Goal: Task Accomplishment & Management: Manage account settings

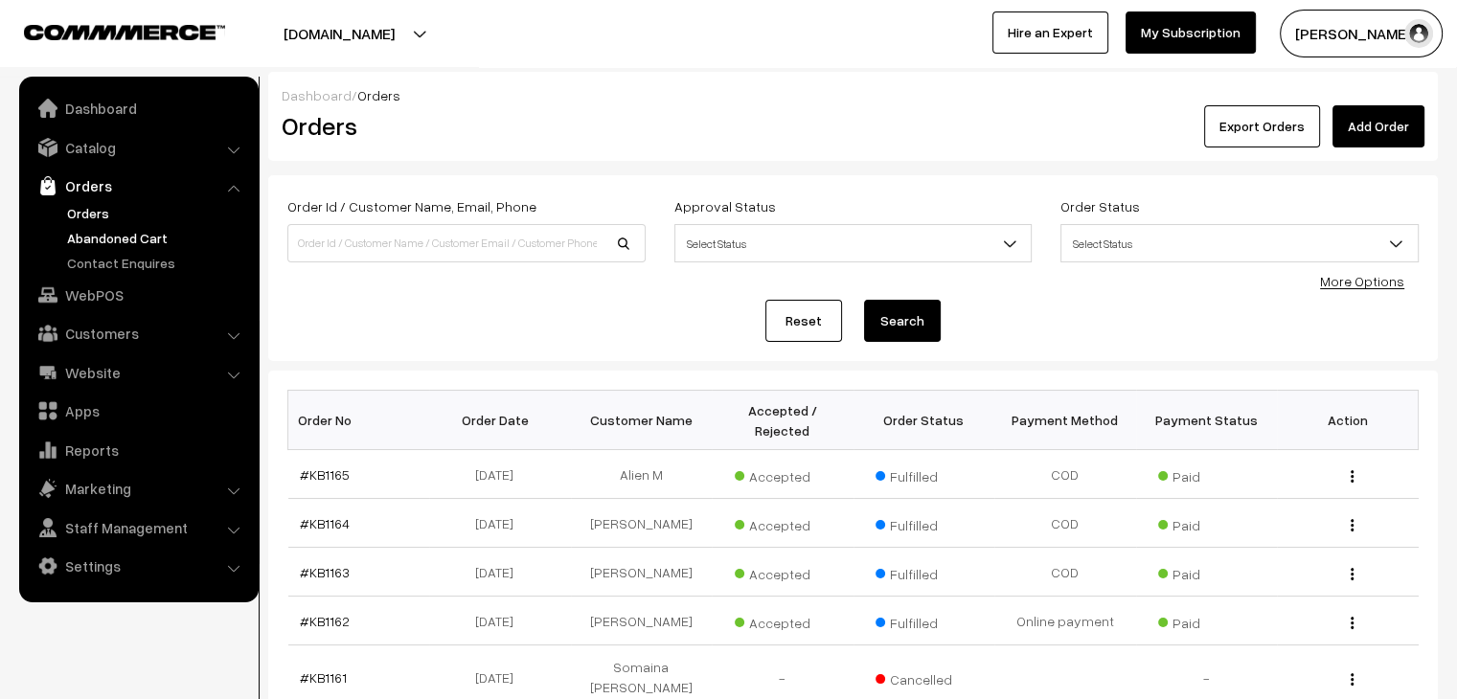
click at [126, 230] on link "Abandoned Cart" at bounding box center [157, 238] width 190 height 20
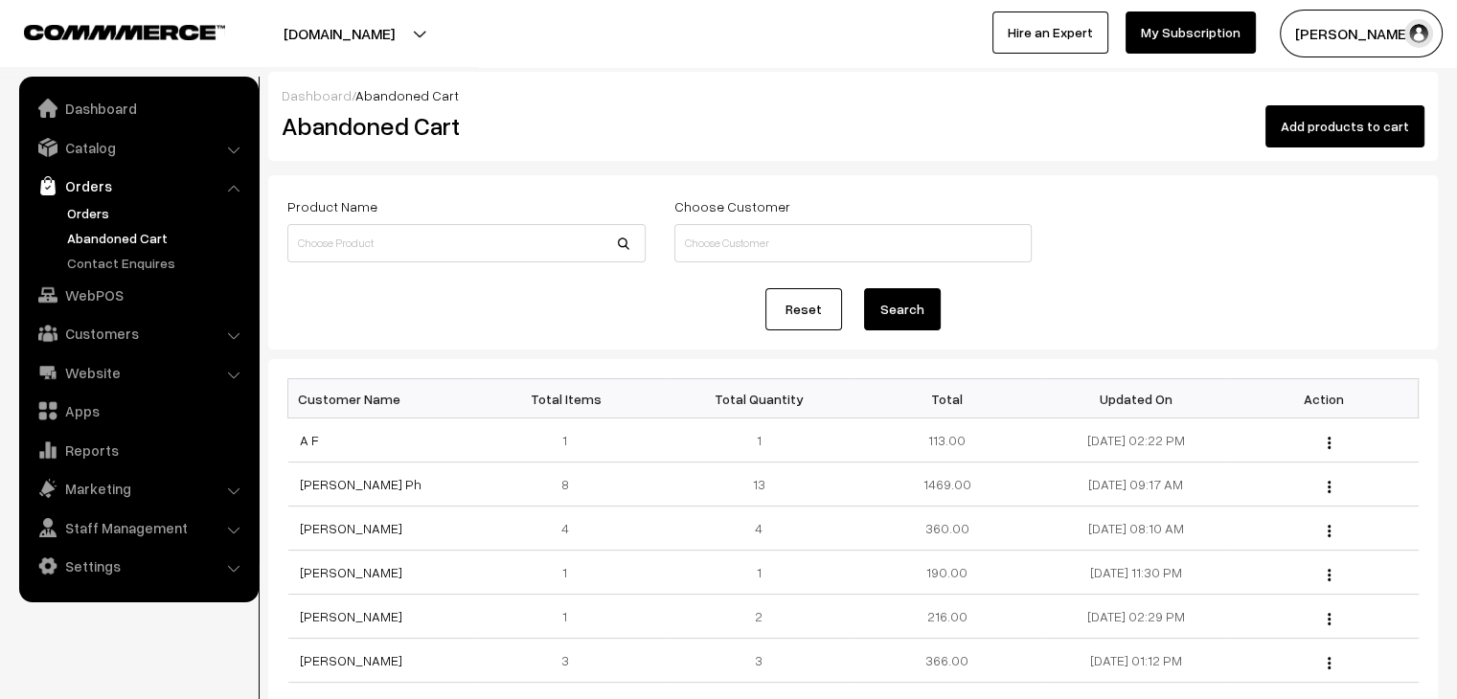
click at [116, 208] on link "Orders" at bounding box center [157, 213] width 190 height 20
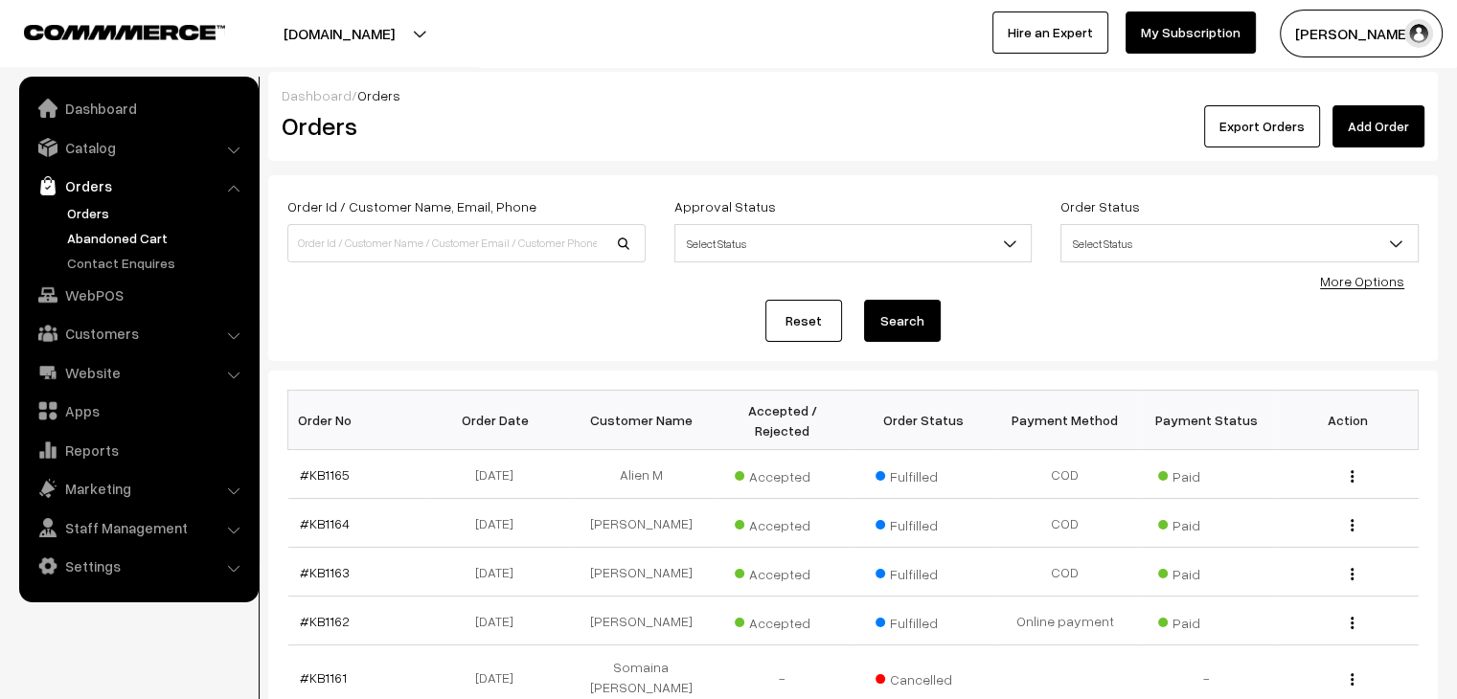
drag, startPoint x: 126, startPoint y: 248, endPoint x: 136, endPoint y: 239, distance: 12.9
click at [136, 239] on ul "Orders" at bounding box center [139, 238] width 230 height 70
click at [136, 239] on link "Abandoned Cart" at bounding box center [157, 238] width 190 height 20
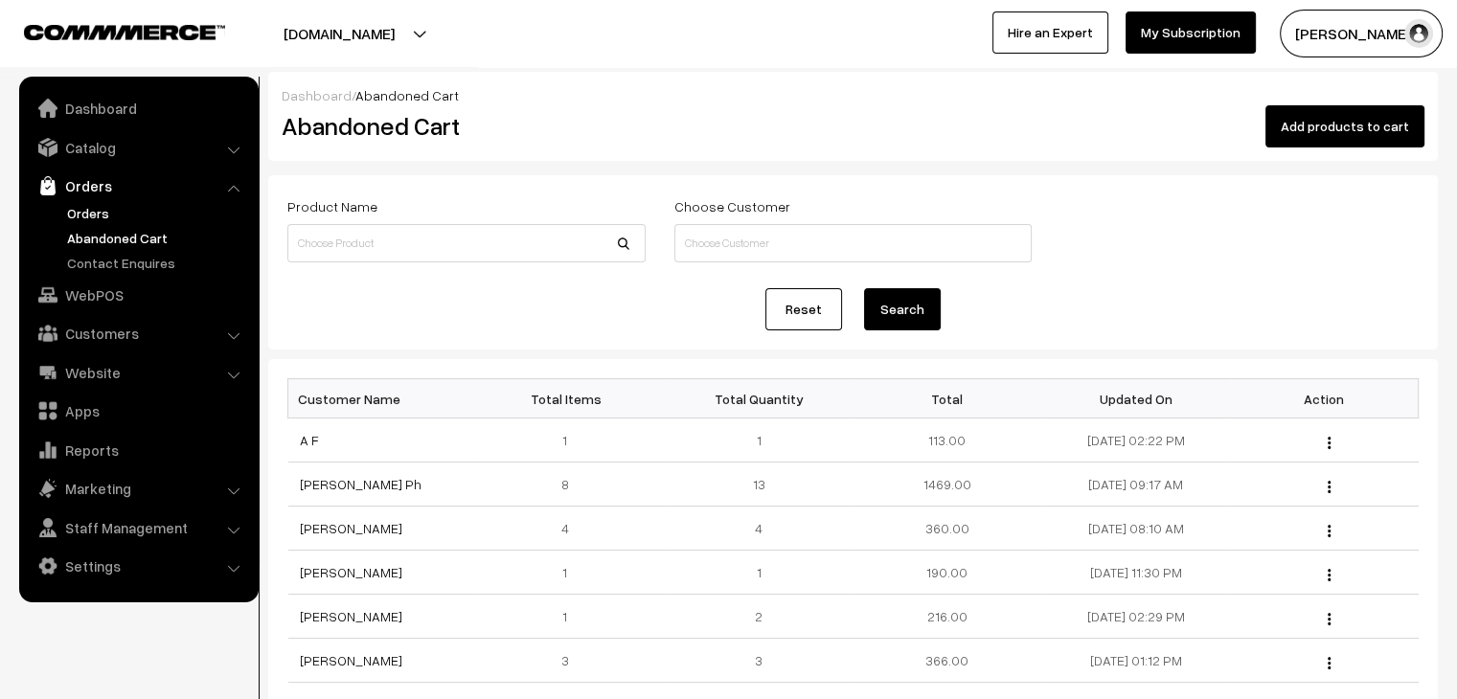
click at [79, 215] on link "Orders" at bounding box center [157, 213] width 190 height 20
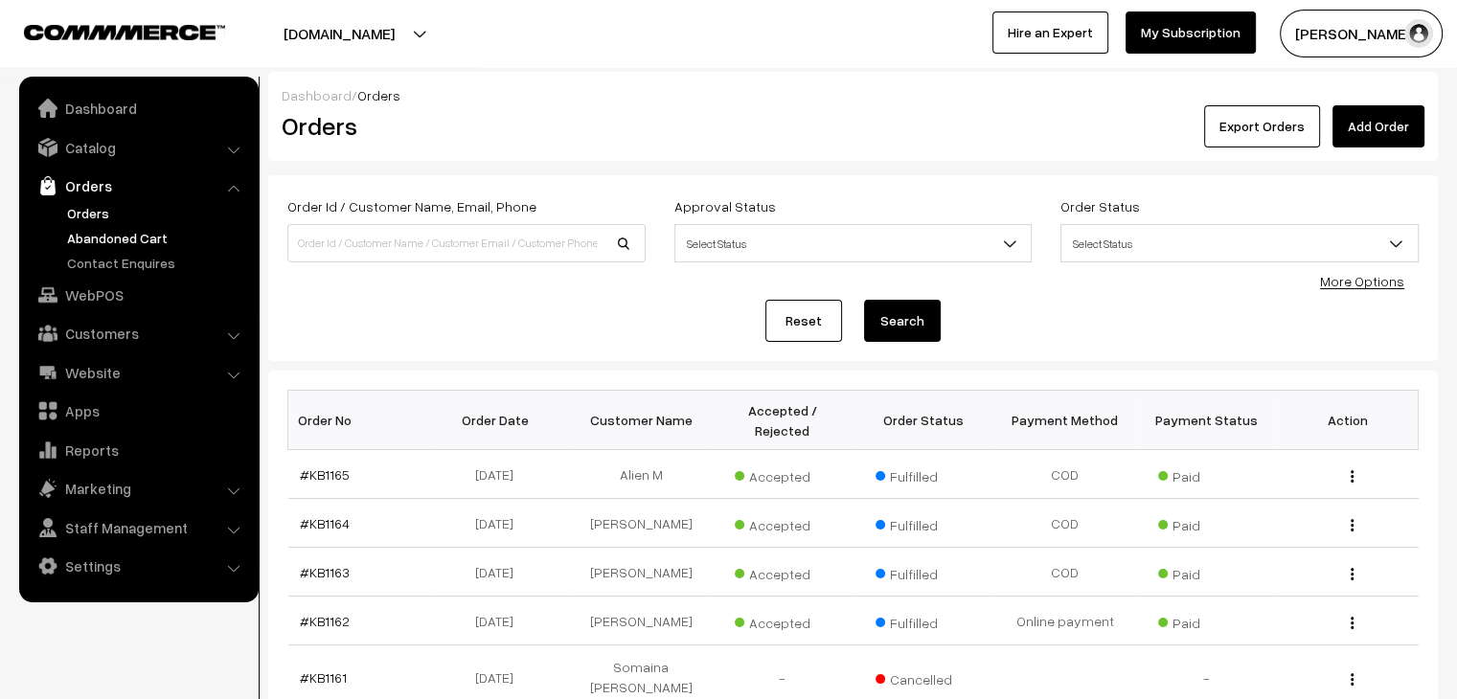
click at [100, 237] on link "Abandoned Cart" at bounding box center [157, 238] width 190 height 20
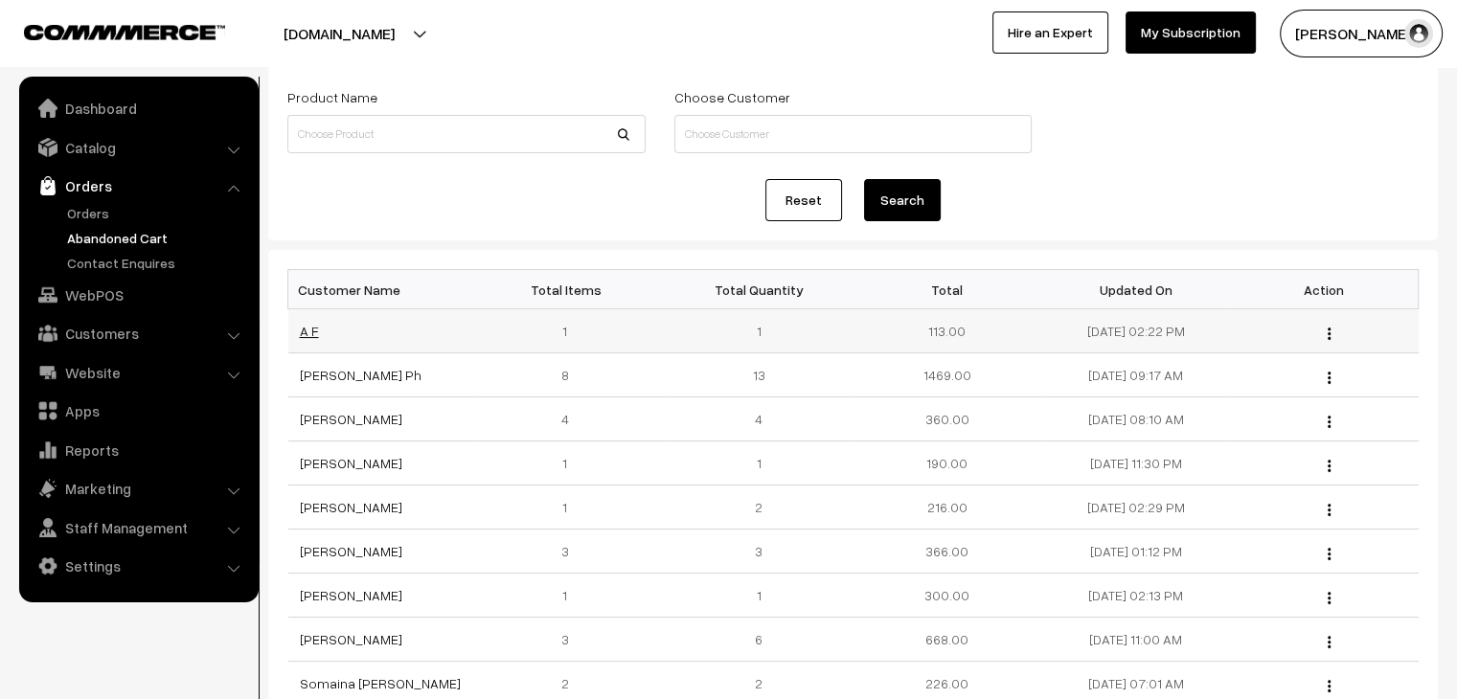
scroll to position [110, 0]
click at [365, 369] on link "[PERSON_NAME] Ph" at bounding box center [361, 374] width 122 height 16
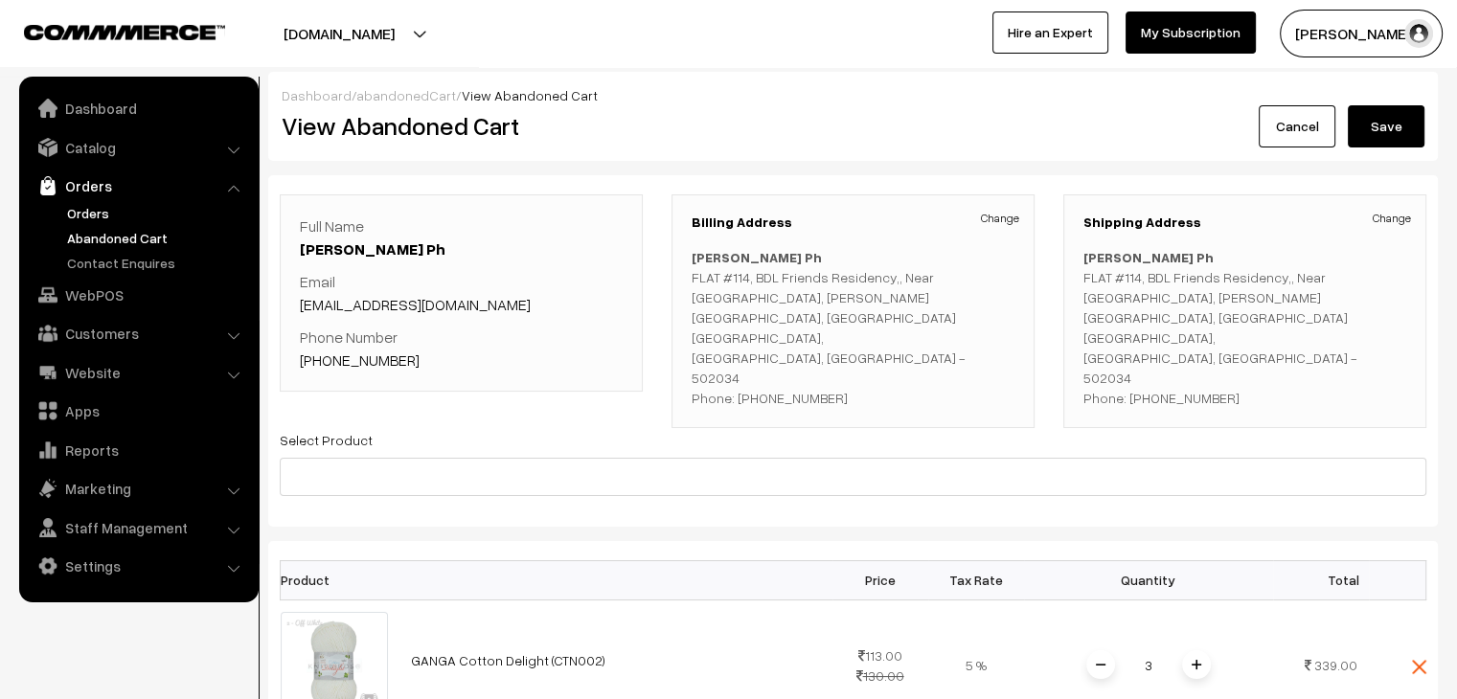
click at [88, 215] on link "Orders" at bounding box center [157, 213] width 190 height 20
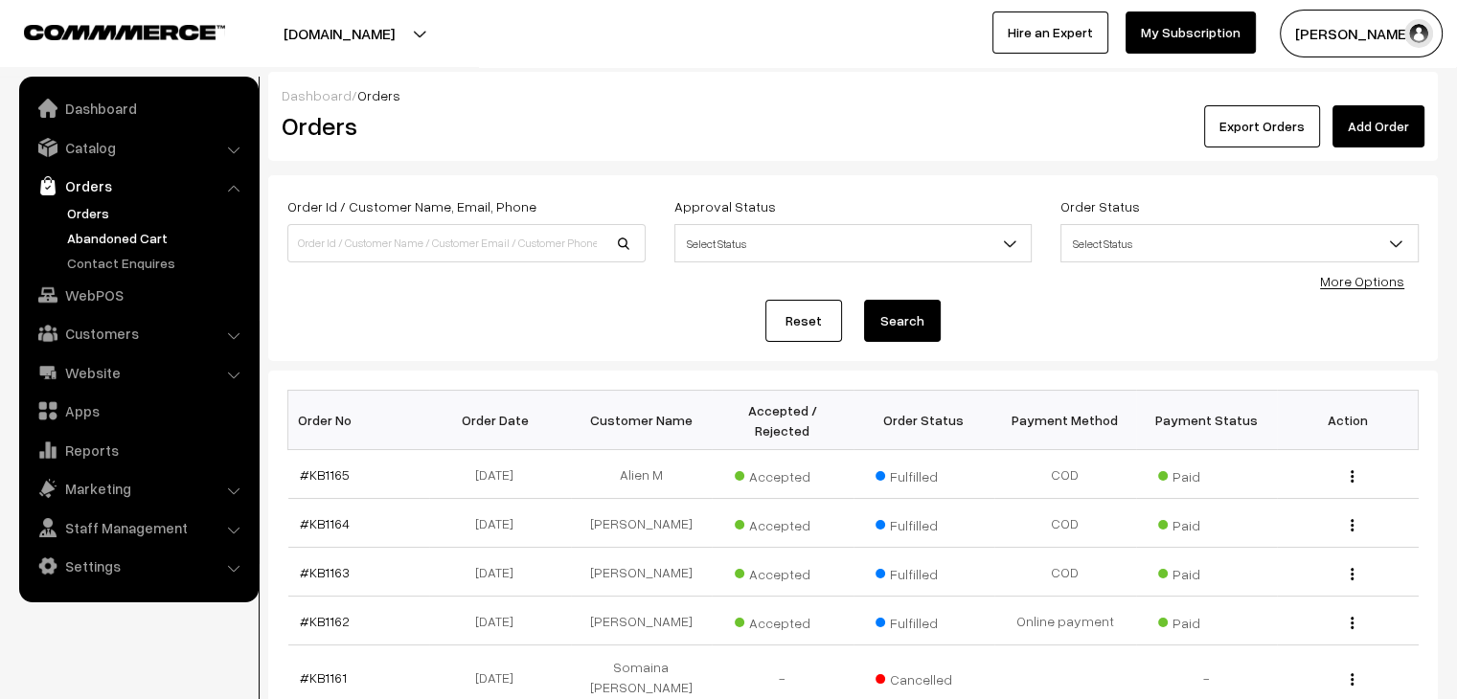
click at [135, 235] on link "Abandoned Cart" at bounding box center [157, 238] width 190 height 20
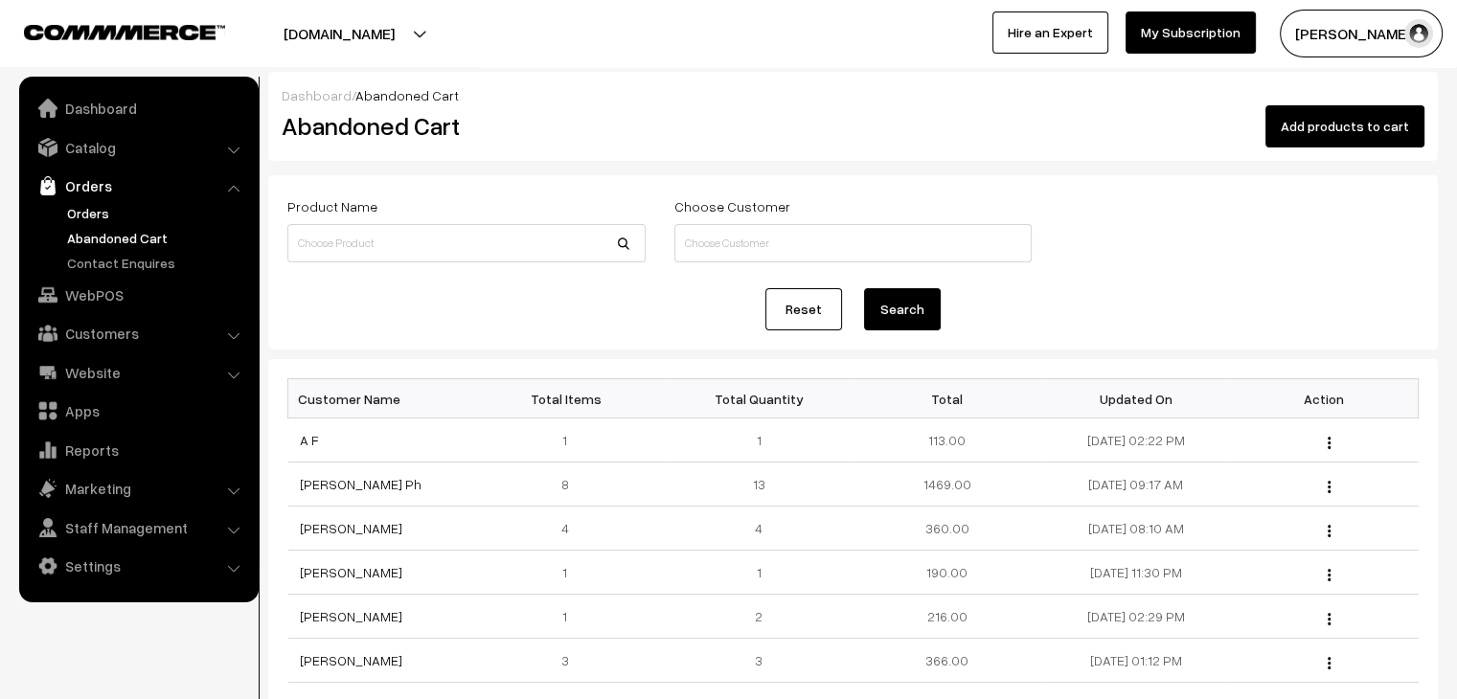
click at [114, 210] on link "Orders" at bounding box center [157, 213] width 190 height 20
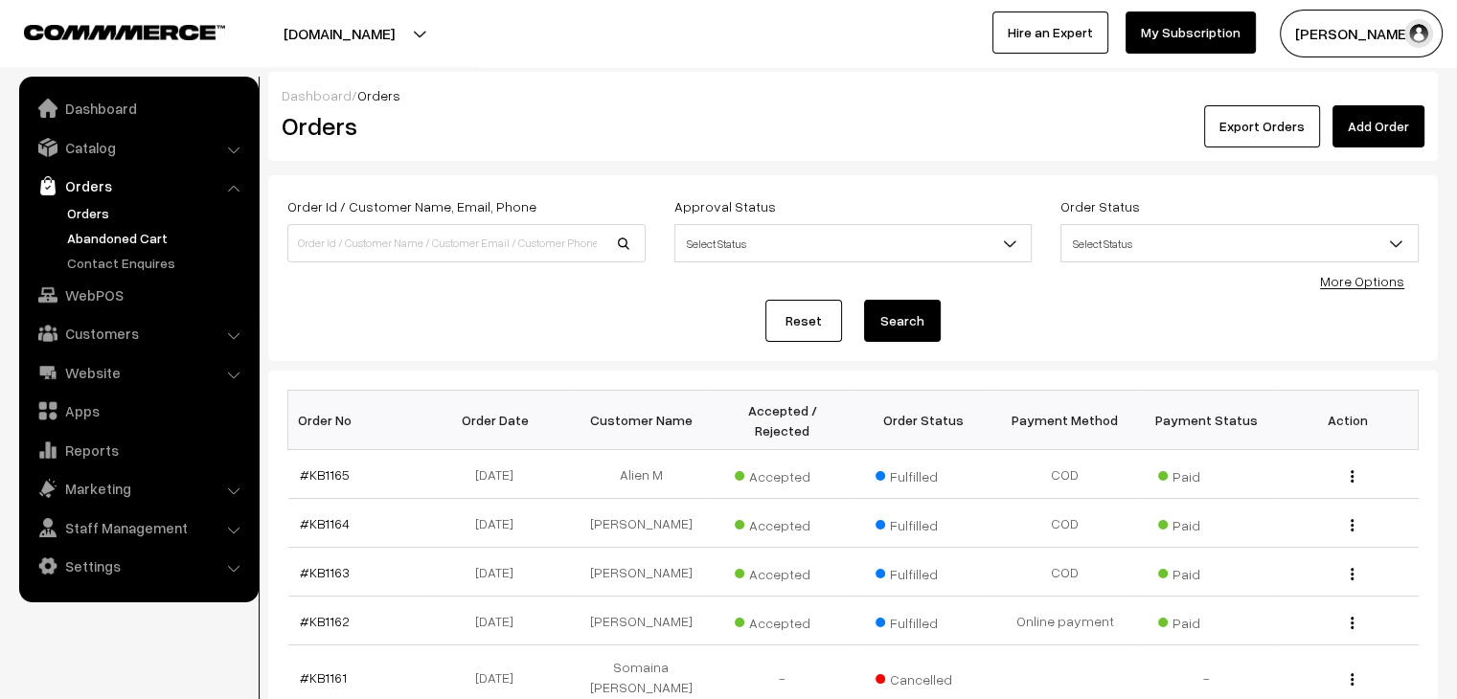
click at [115, 236] on link "Abandoned Cart" at bounding box center [157, 238] width 190 height 20
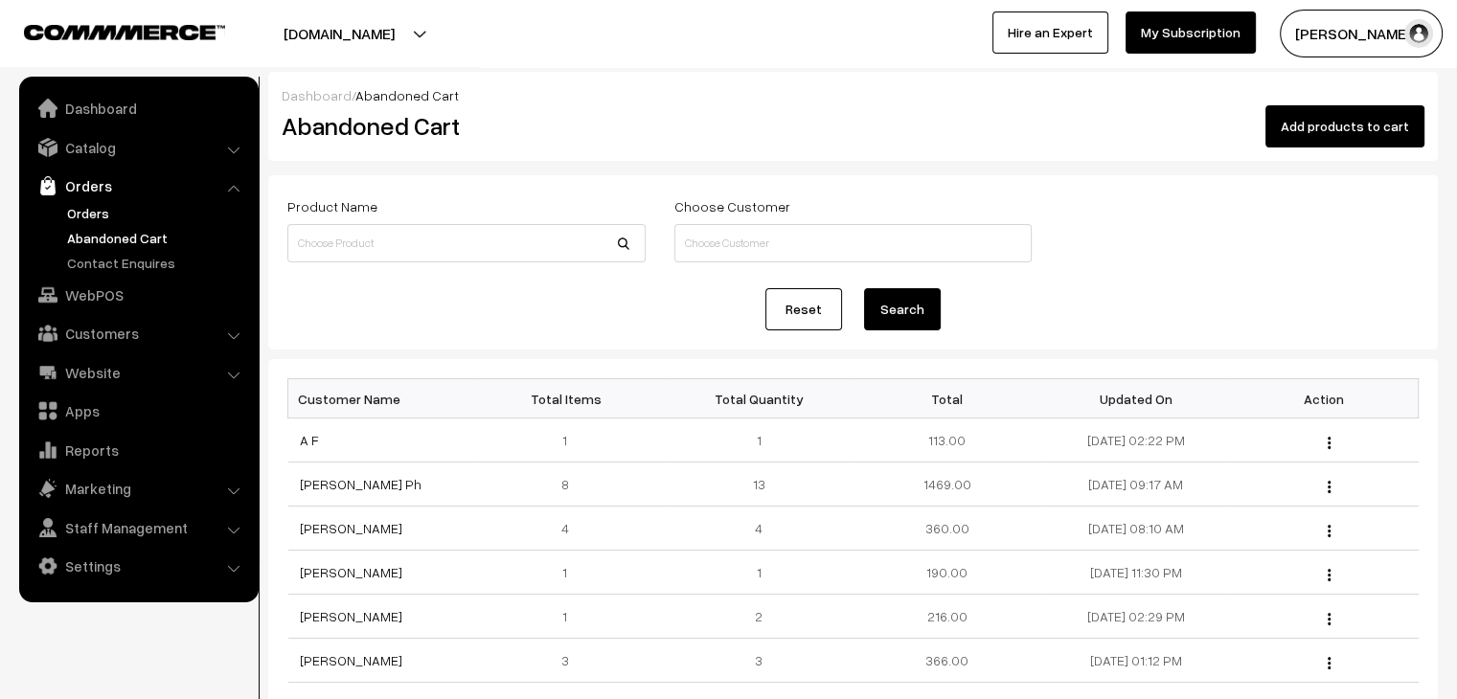
click at [81, 216] on link "Orders" at bounding box center [157, 213] width 190 height 20
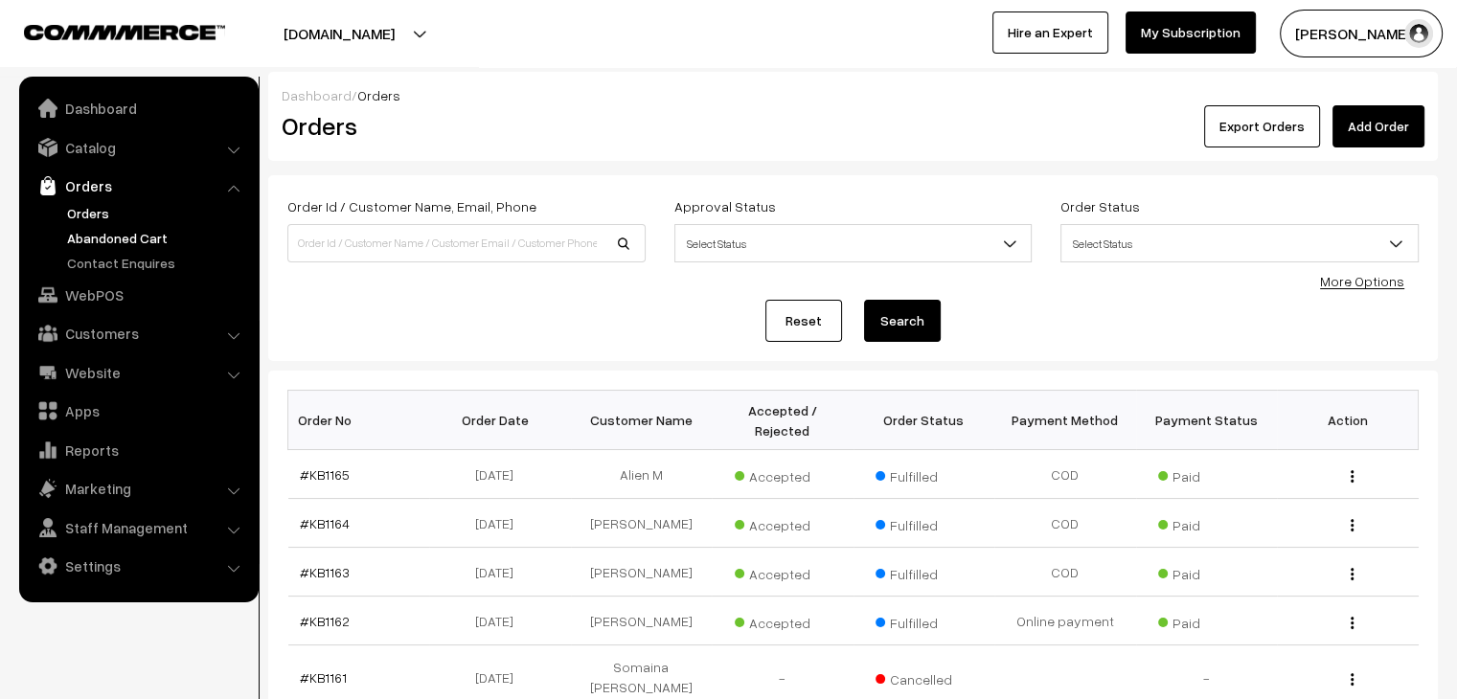
click at [156, 238] on link "Abandoned Cart" at bounding box center [157, 238] width 190 height 20
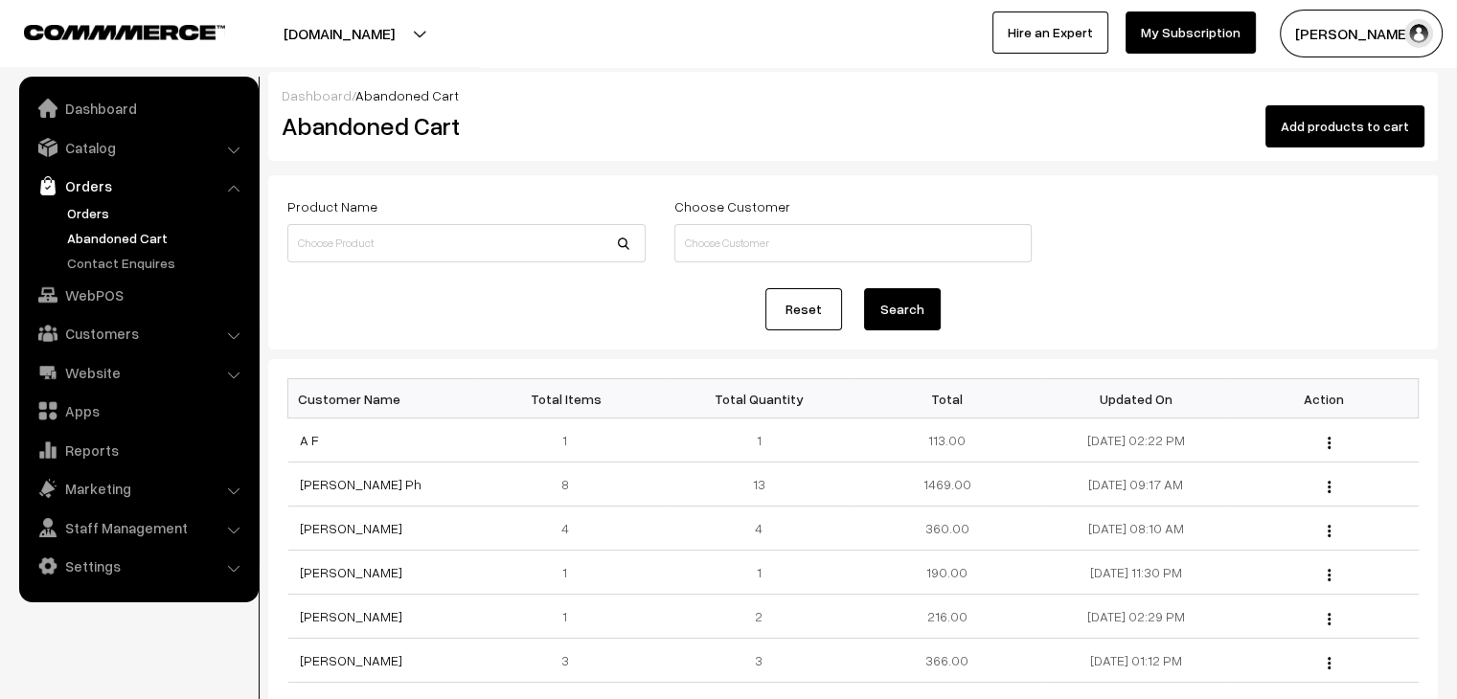
click at [106, 207] on link "Orders" at bounding box center [157, 213] width 190 height 20
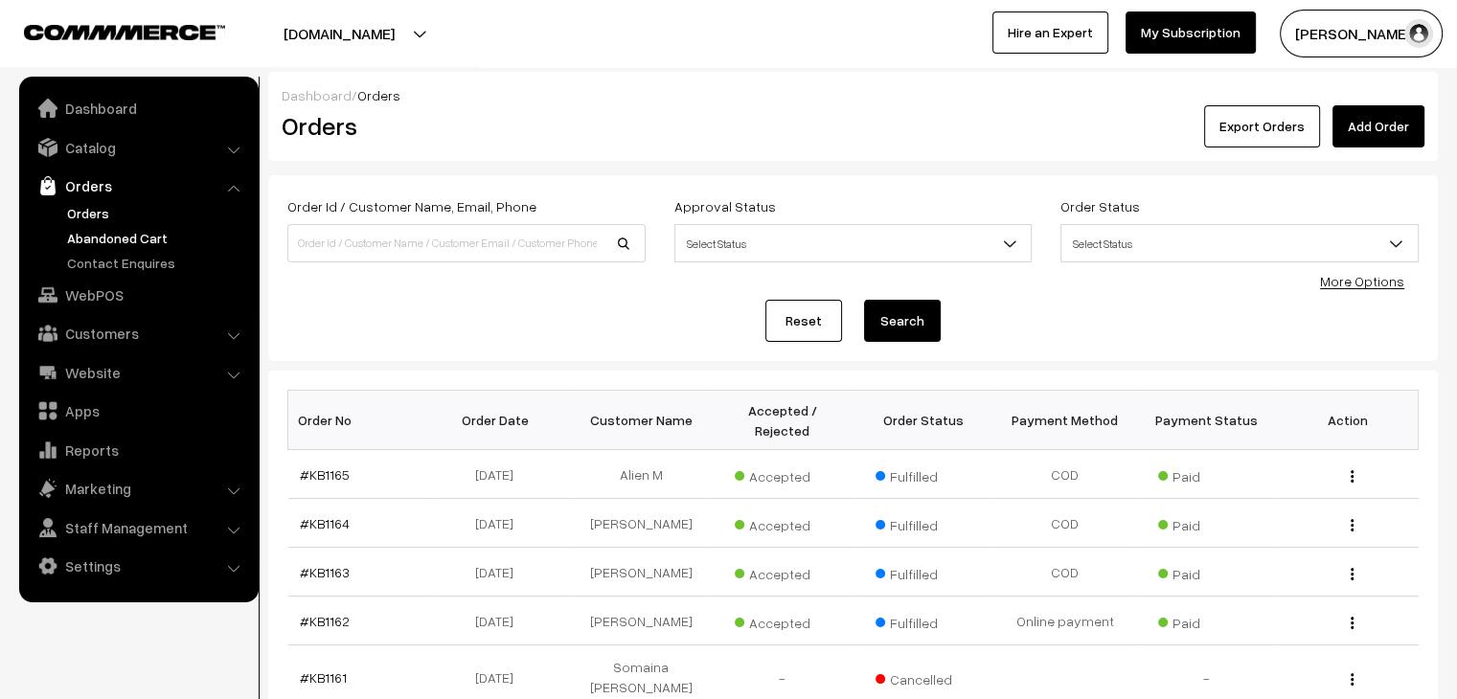
click at [134, 229] on link "Abandoned Cart" at bounding box center [157, 238] width 190 height 20
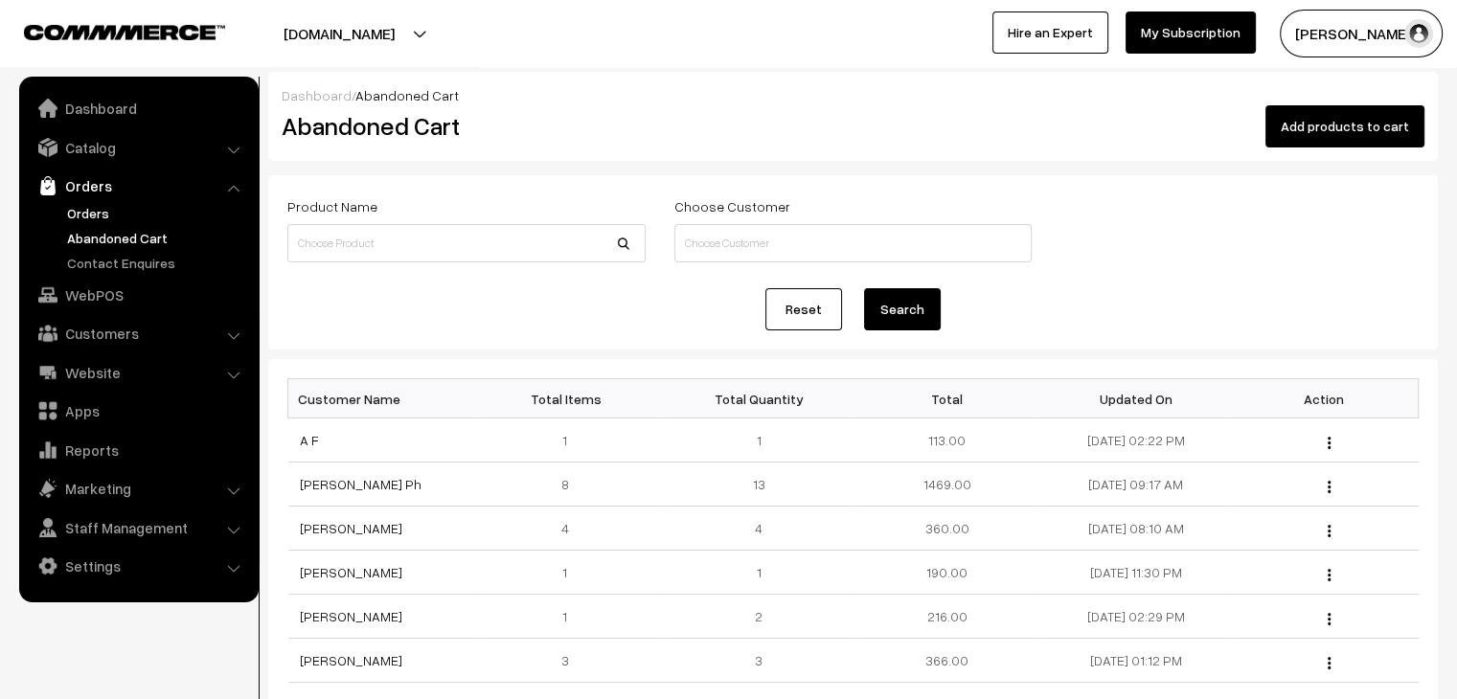
click at [90, 207] on link "Orders" at bounding box center [157, 213] width 190 height 20
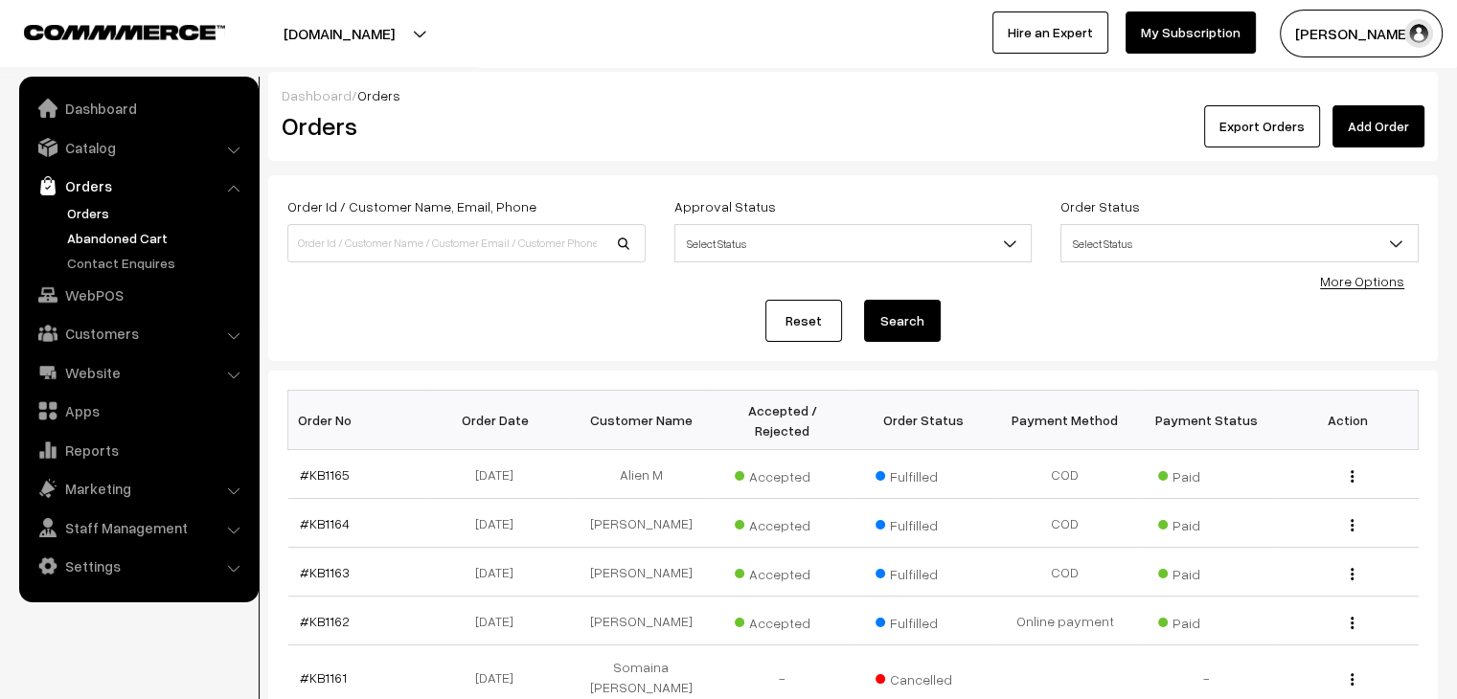
click at [147, 235] on link "Abandoned Cart" at bounding box center [157, 238] width 190 height 20
click at [119, 233] on link "Abandoned Cart" at bounding box center [157, 238] width 190 height 20
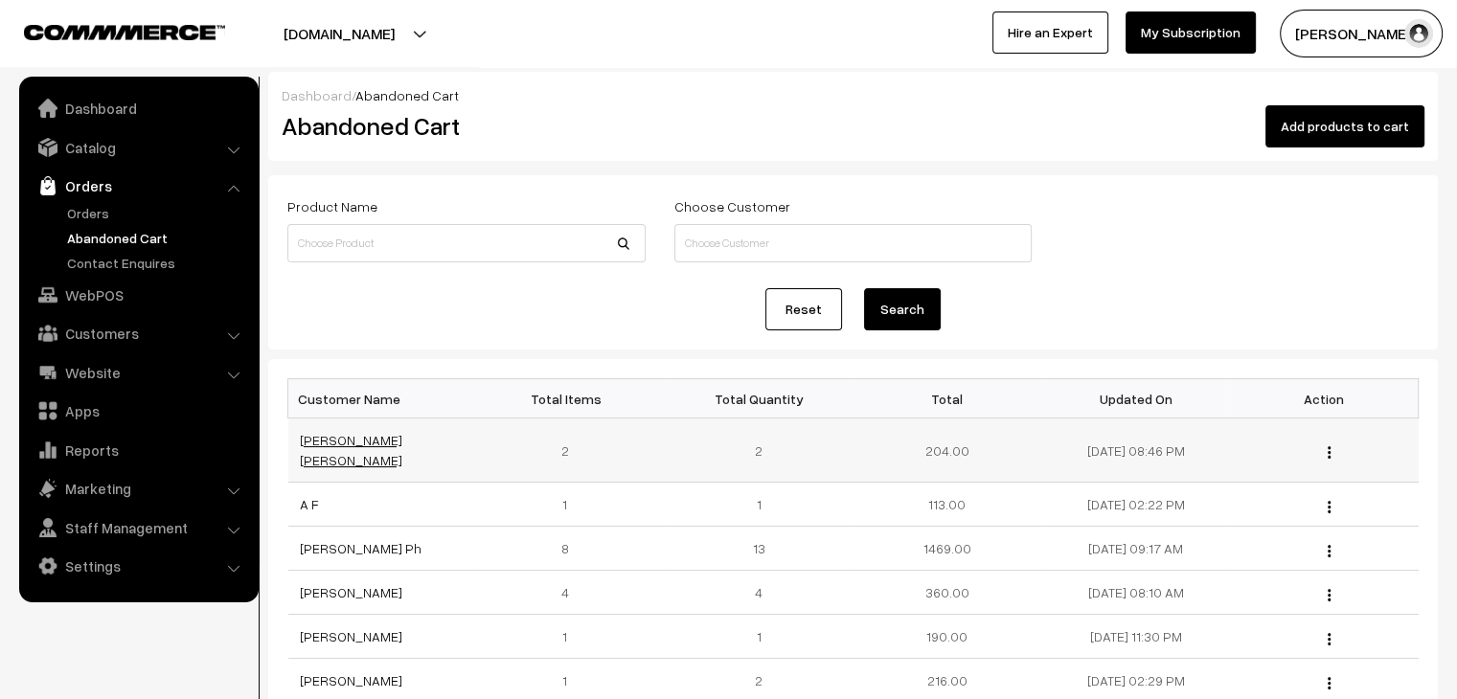
click at [318, 440] on link "[PERSON_NAME] [PERSON_NAME]" at bounding box center [351, 450] width 102 height 36
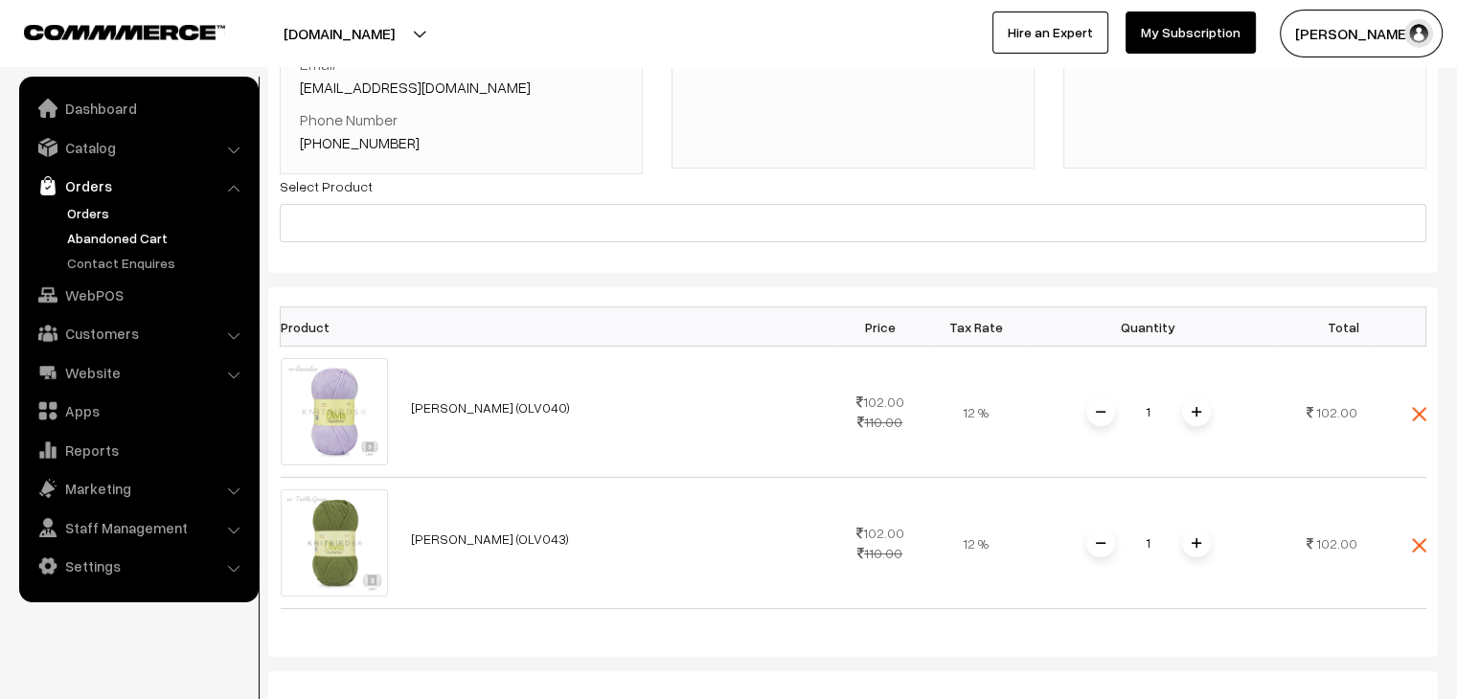
click at [125, 208] on link "Orders" at bounding box center [157, 213] width 190 height 20
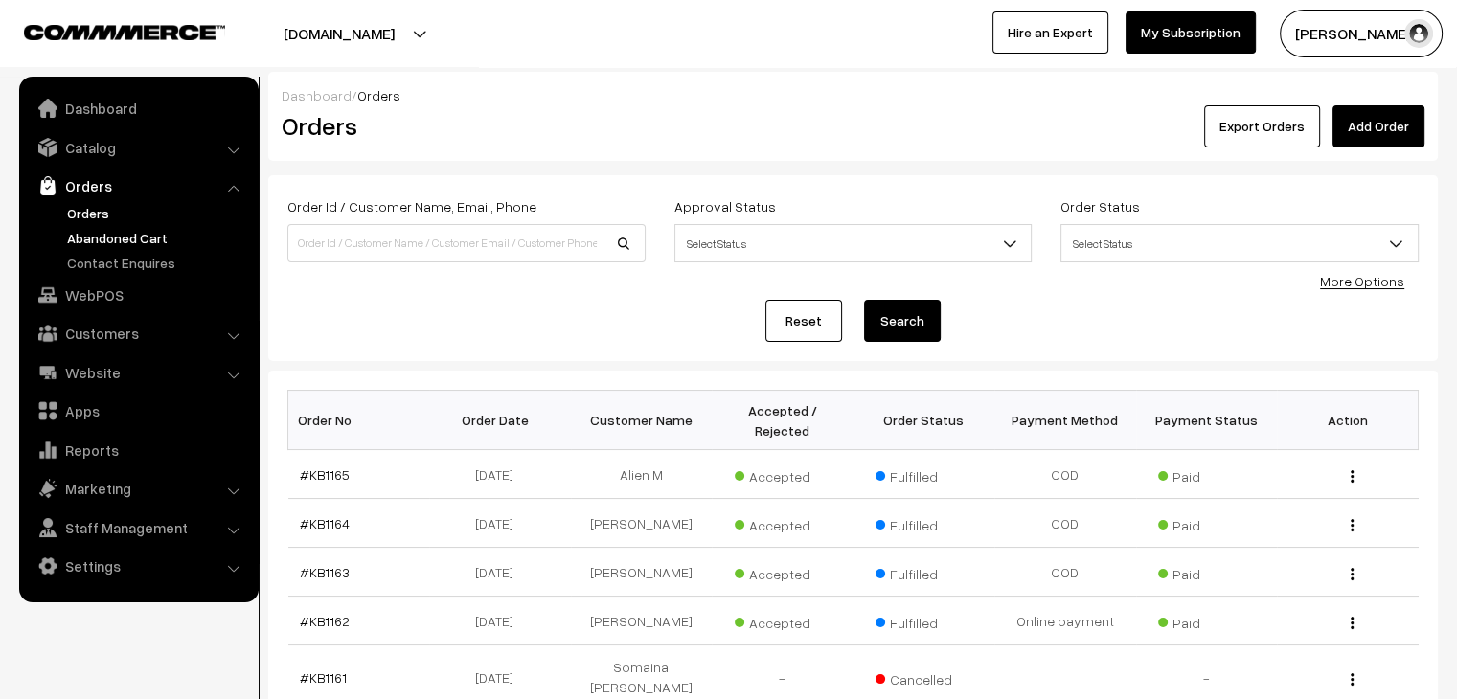
click at [149, 240] on link "Abandoned Cart" at bounding box center [157, 238] width 190 height 20
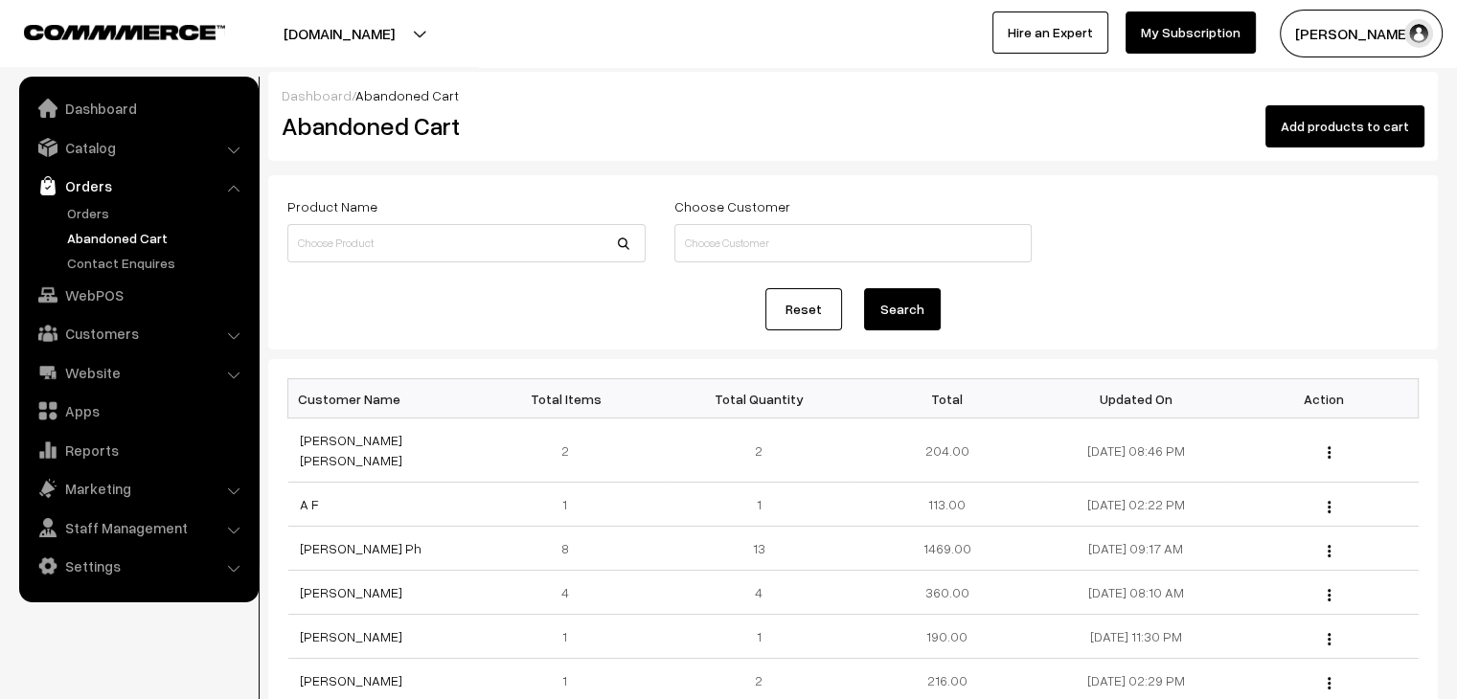
click at [147, 235] on link "Abandoned Cart" at bounding box center [157, 238] width 190 height 20
click at [103, 205] on link "Orders" at bounding box center [157, 213] width 190 height 20
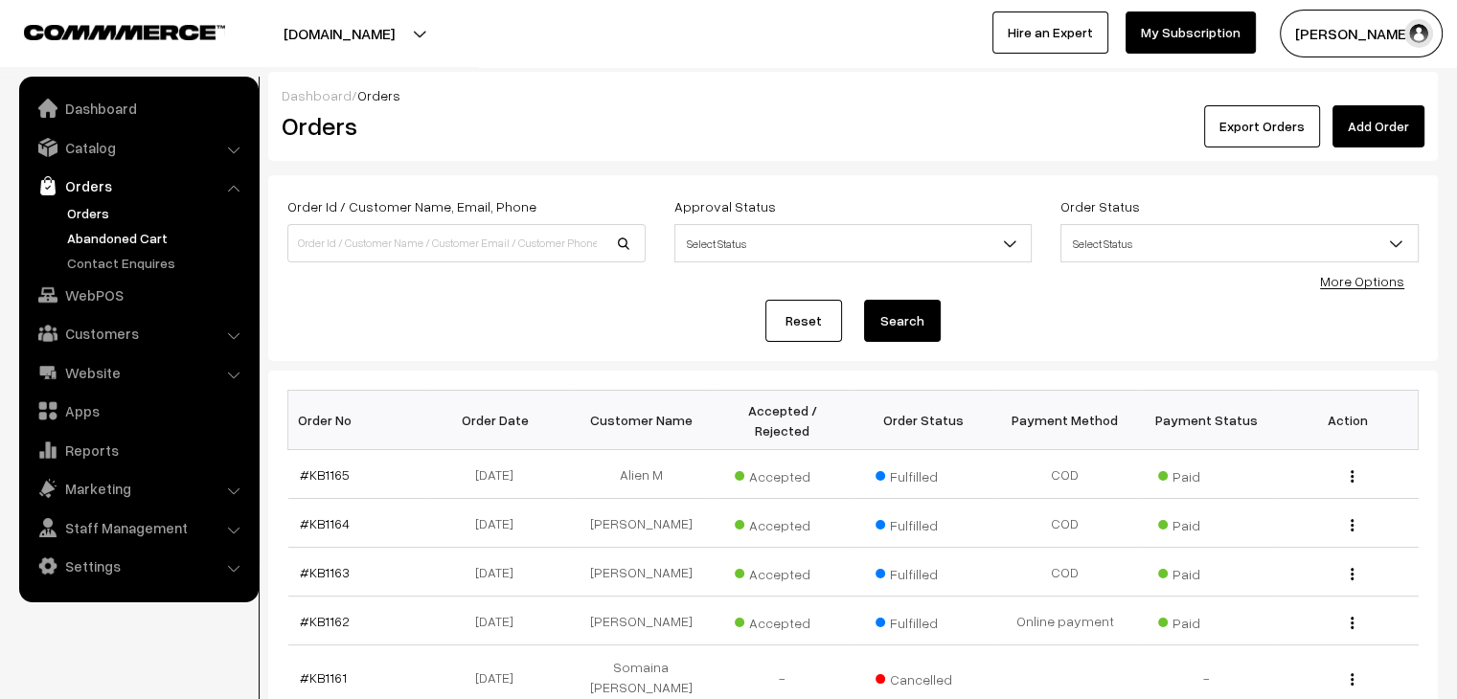
click at [142, 231] on link "Abandoned Cart" at bounding box center [157, 238] width 190 height 20
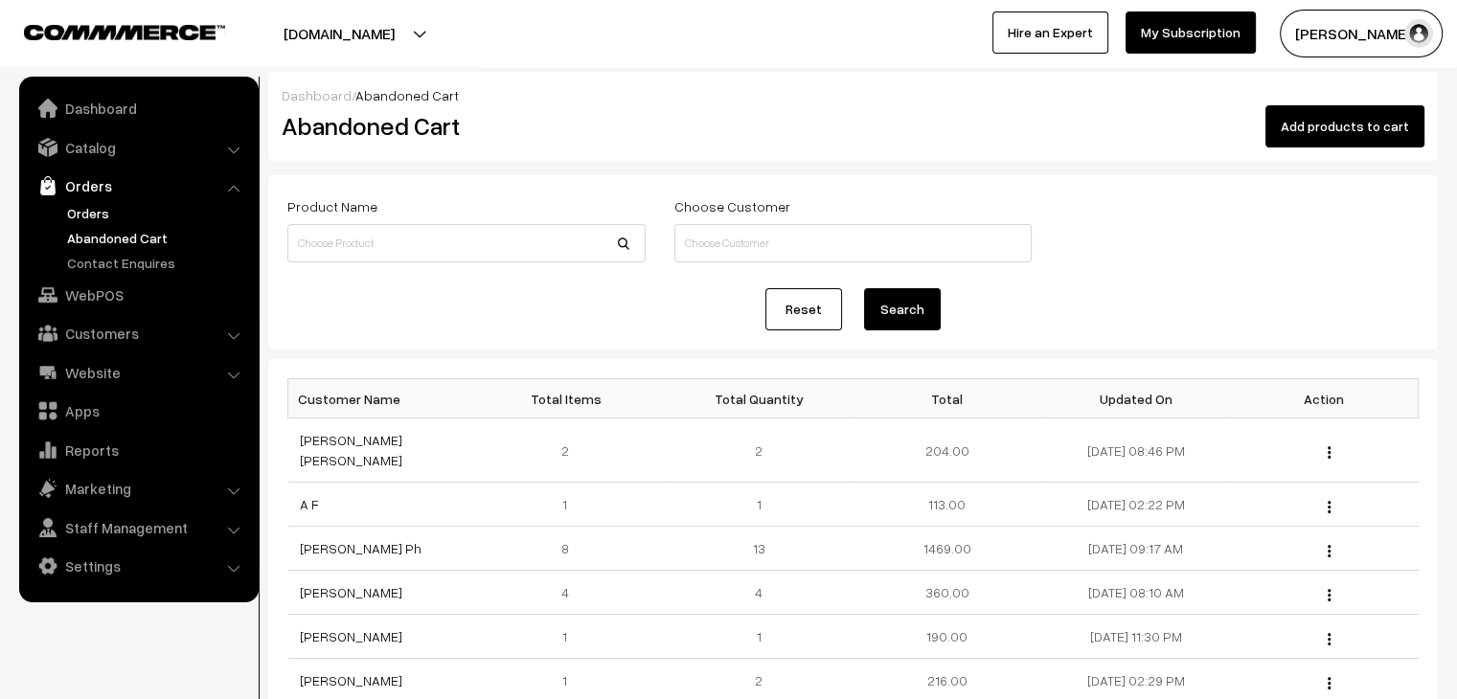
click at [80, 207] on link "Orders" at bounding box center [157, 213] width 190 height 20
